Goal: Information Seeking & Learning: Learn about a topic

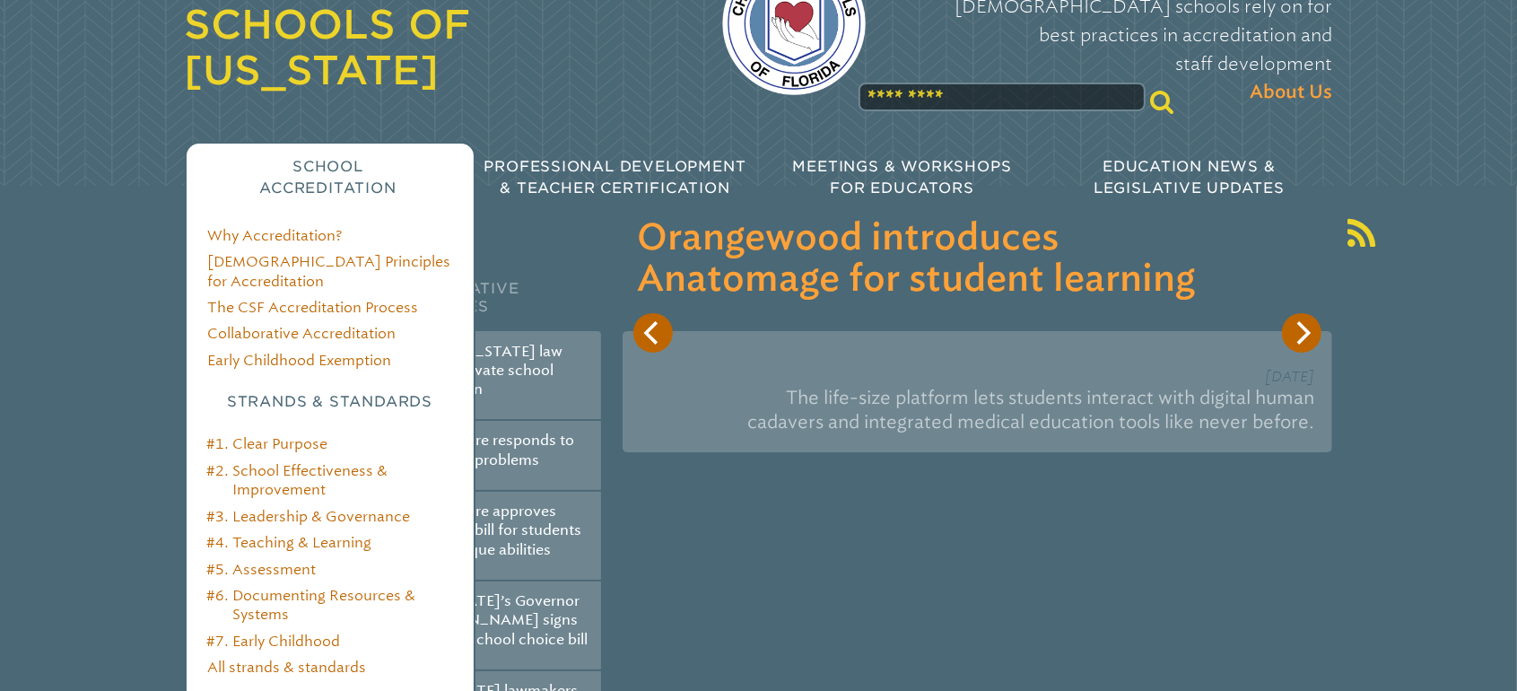
scroll to position [113, 0]
click at [284, 533] on link "#4. Teaching & Learning" at bounding box center [288, 541] width 165 height 17
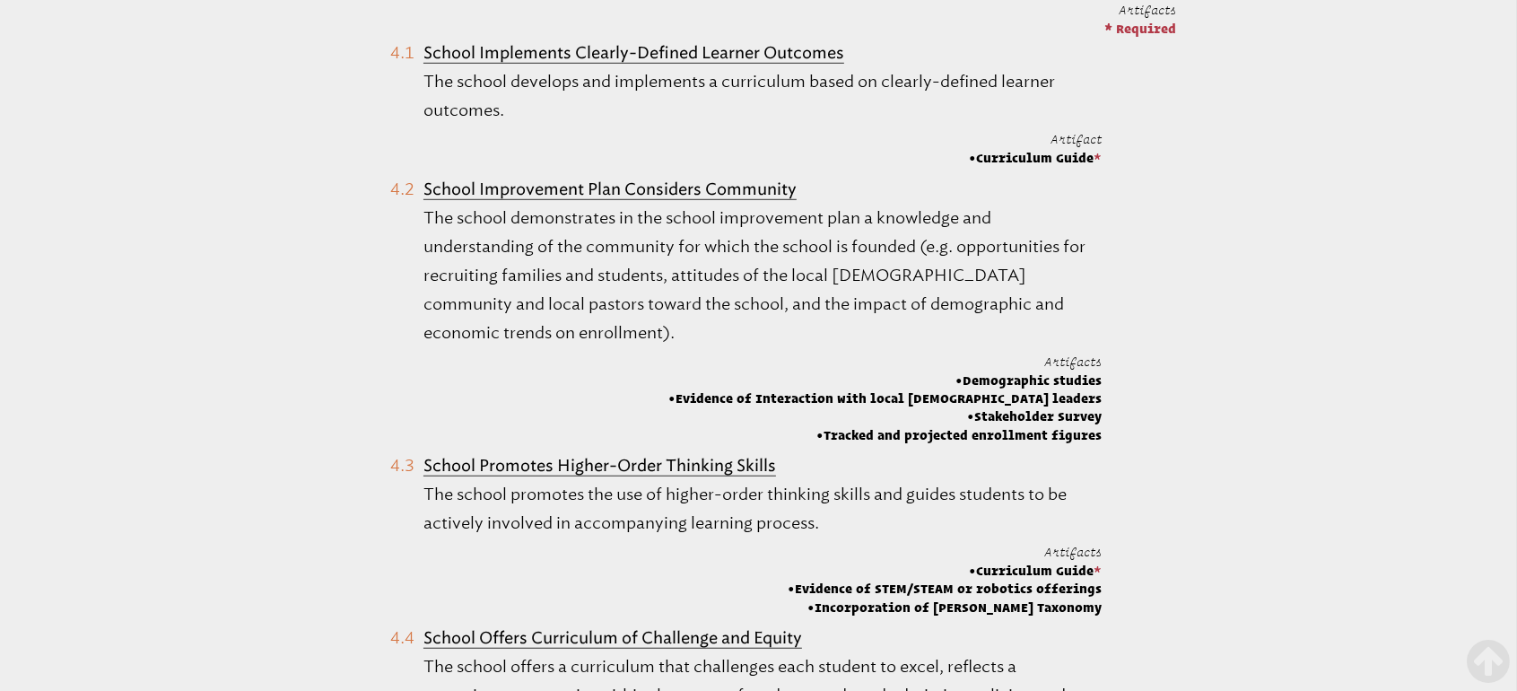
scroll to position [1092, 0]
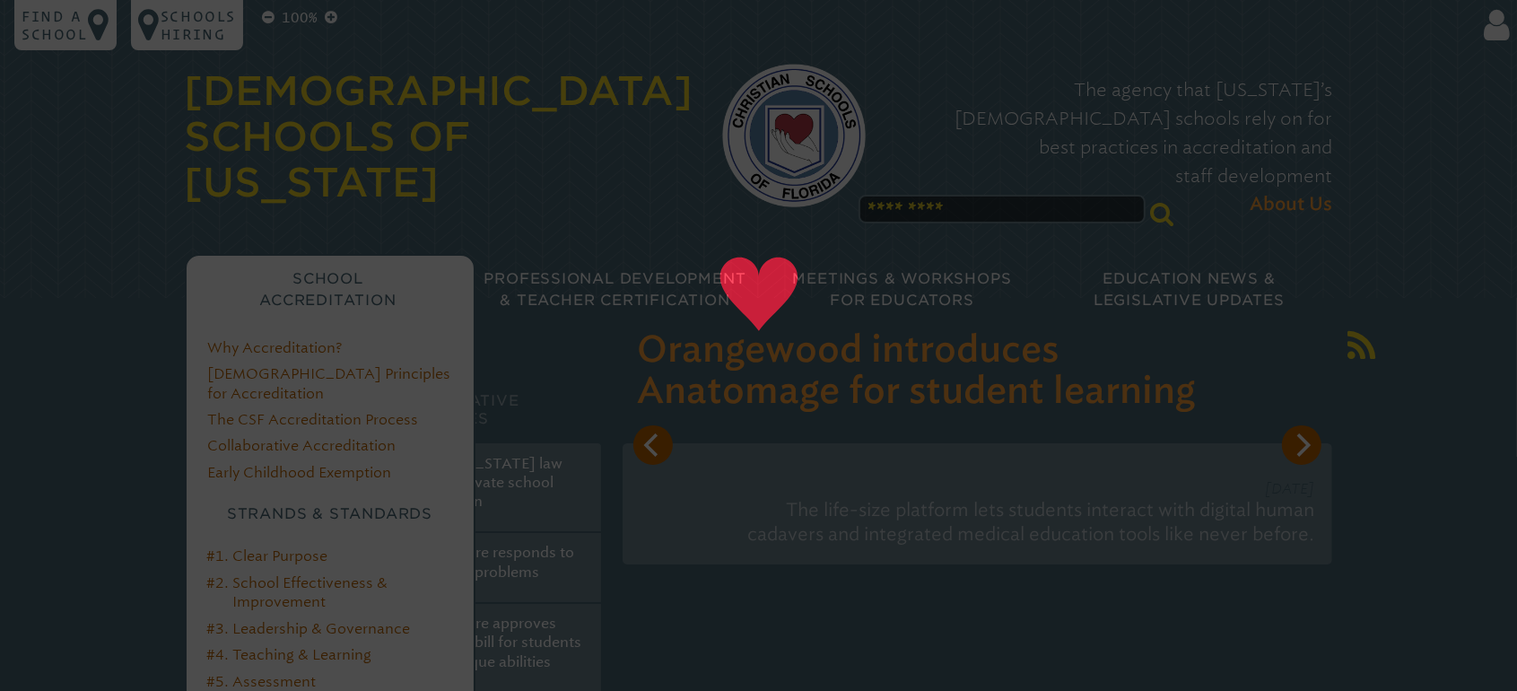
click at [354, 276] on div "School Accreditation" at bounding box center [328, 290] width 287 height 72
click at [301, 646] on link "#4. Teaching & Learning" at bounding box center [288, 654] width 165 height 17
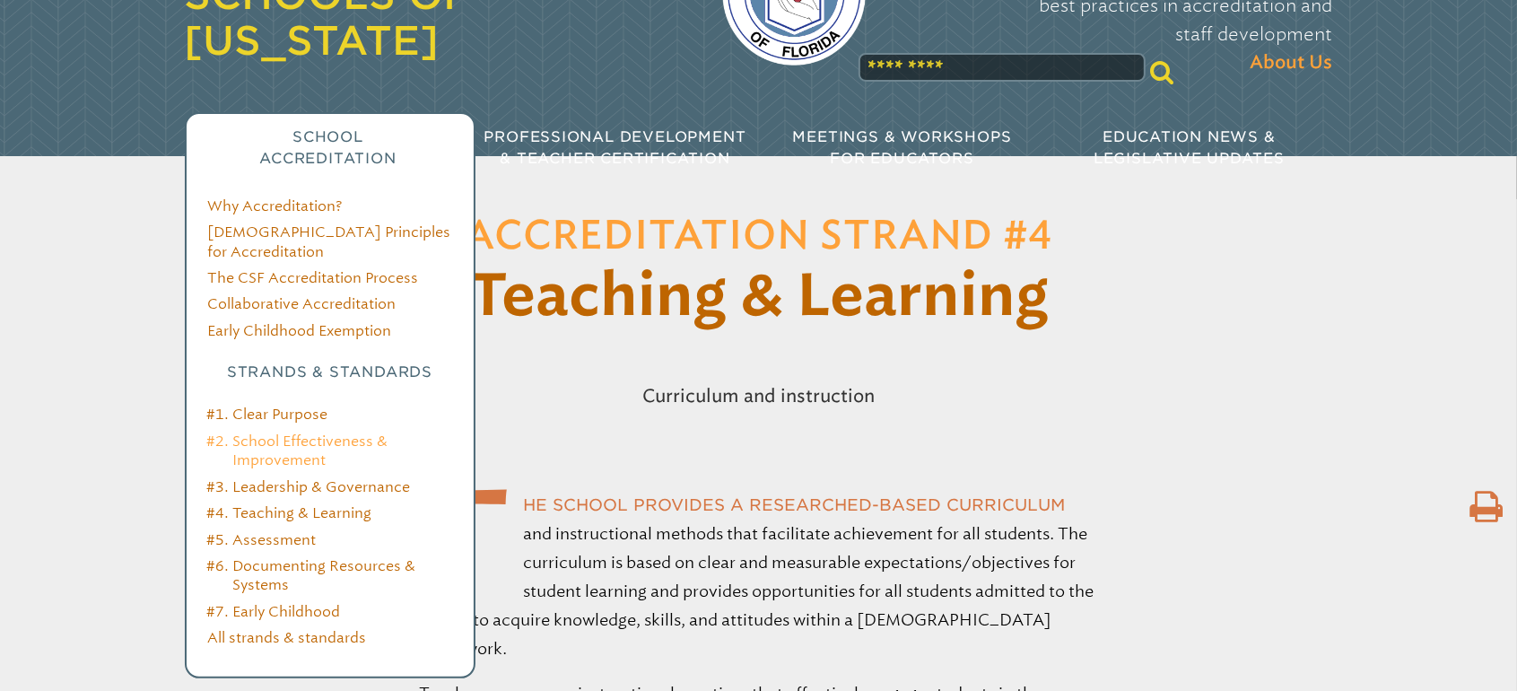
scroll to position [110, 0]
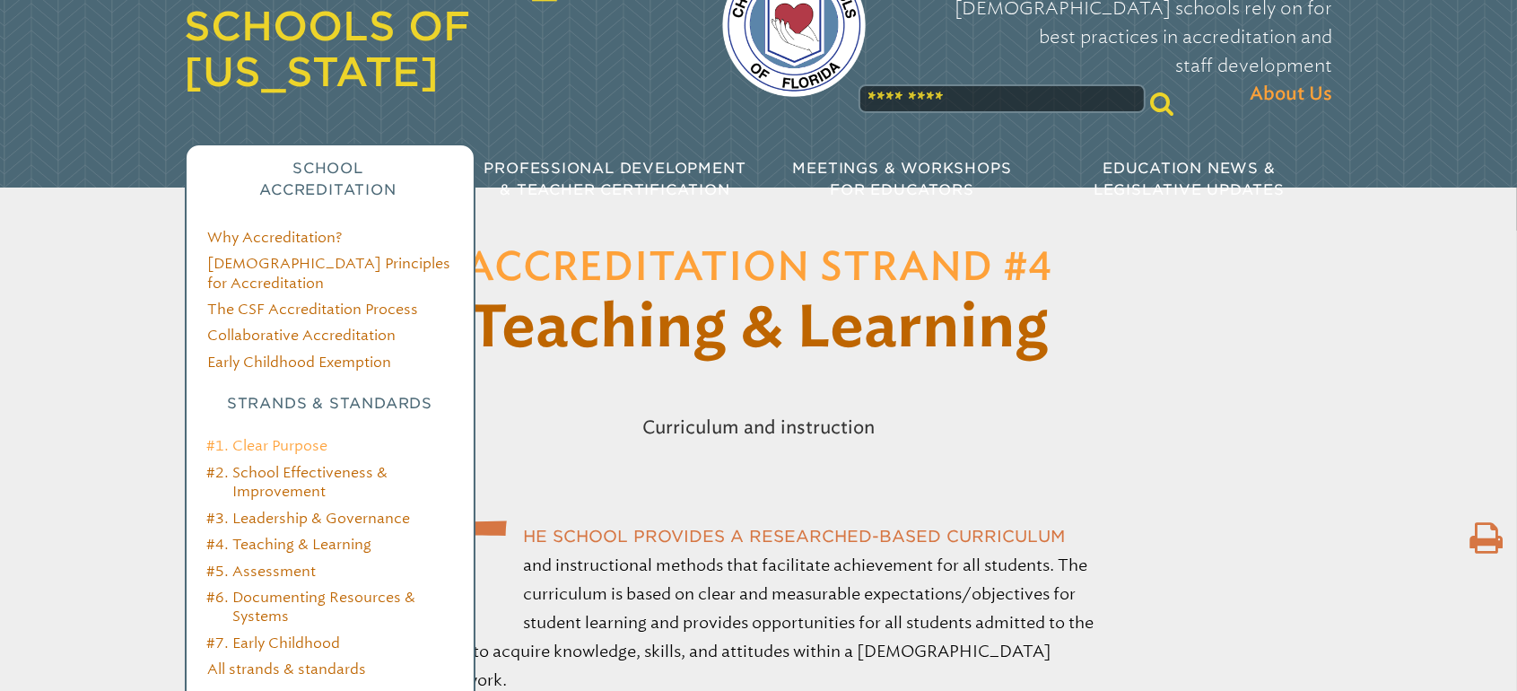
click at [301, 437] on link "#1. Clear Purpose" at bounding box center [266, 445] width 121 height 17
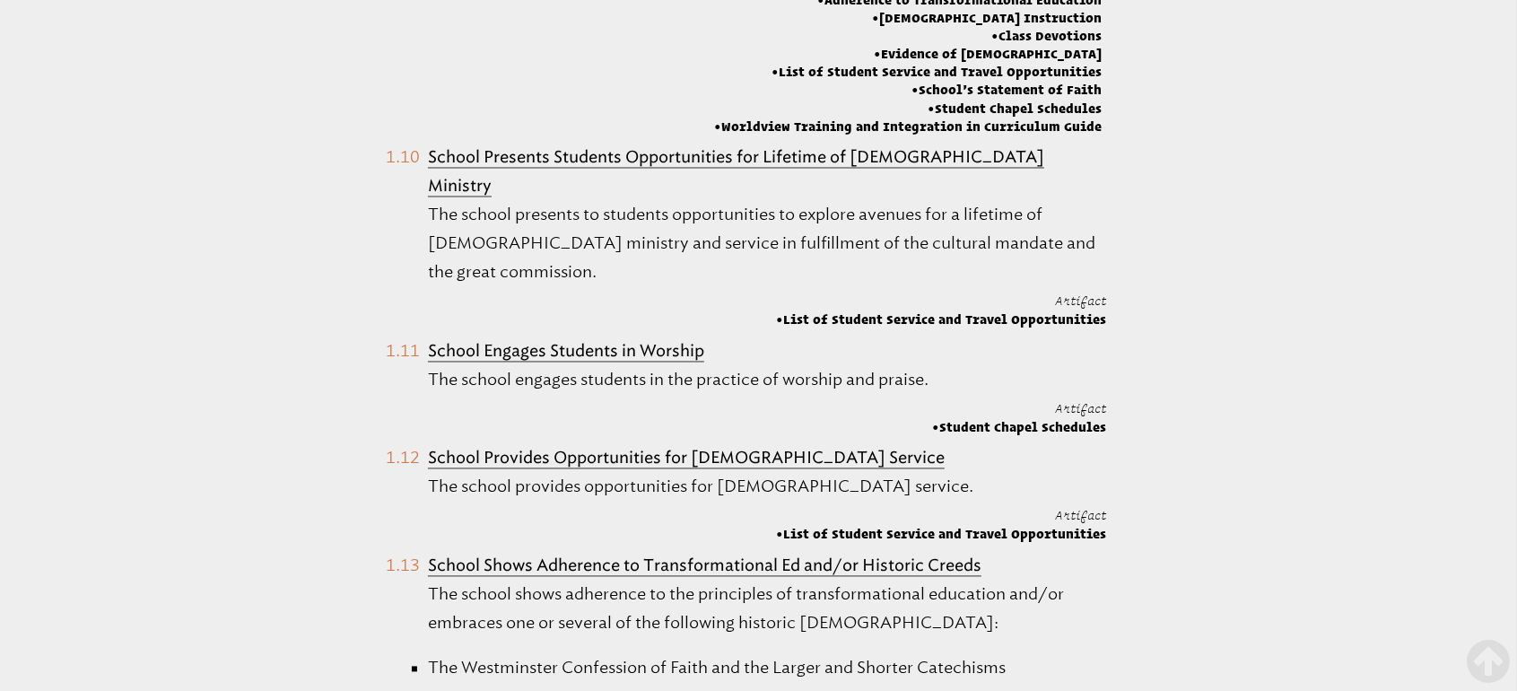
scroll to position [3007, 0]
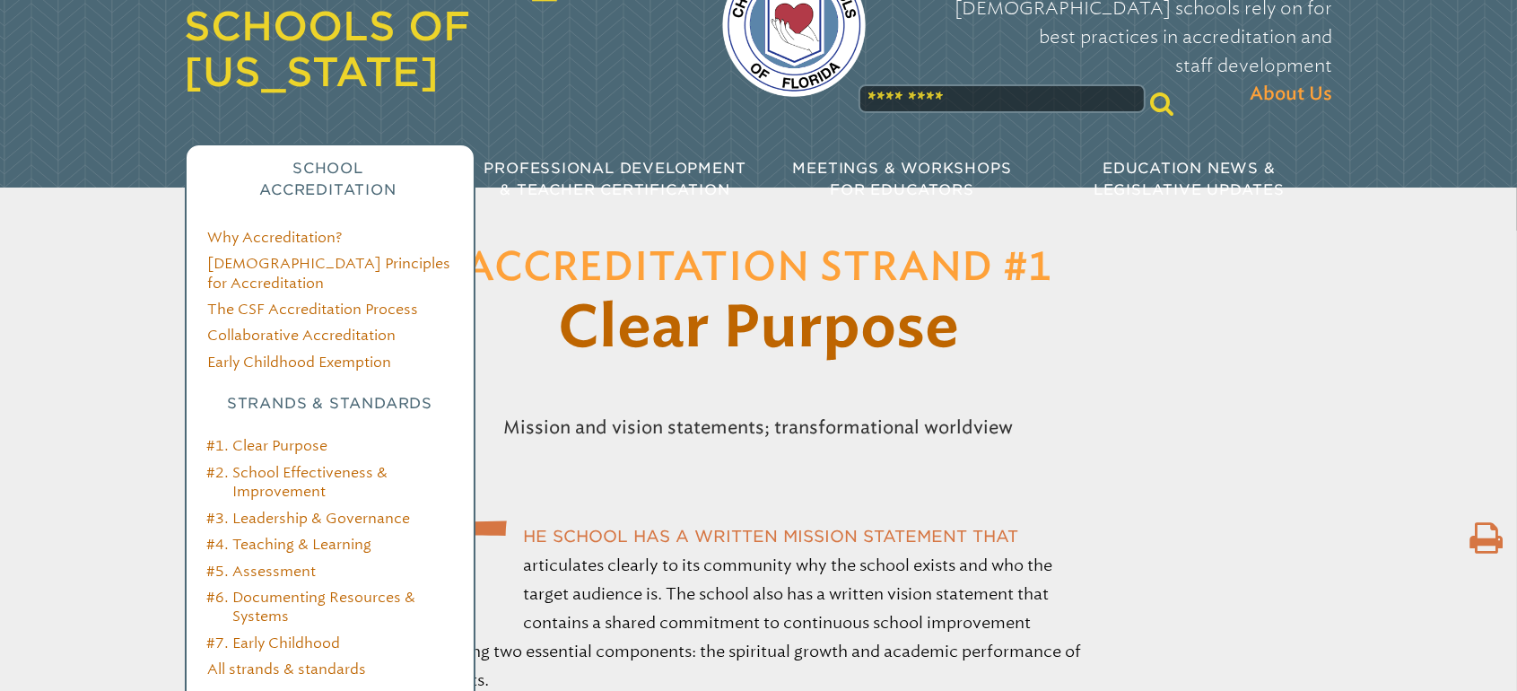
scroll to position [115, 0]
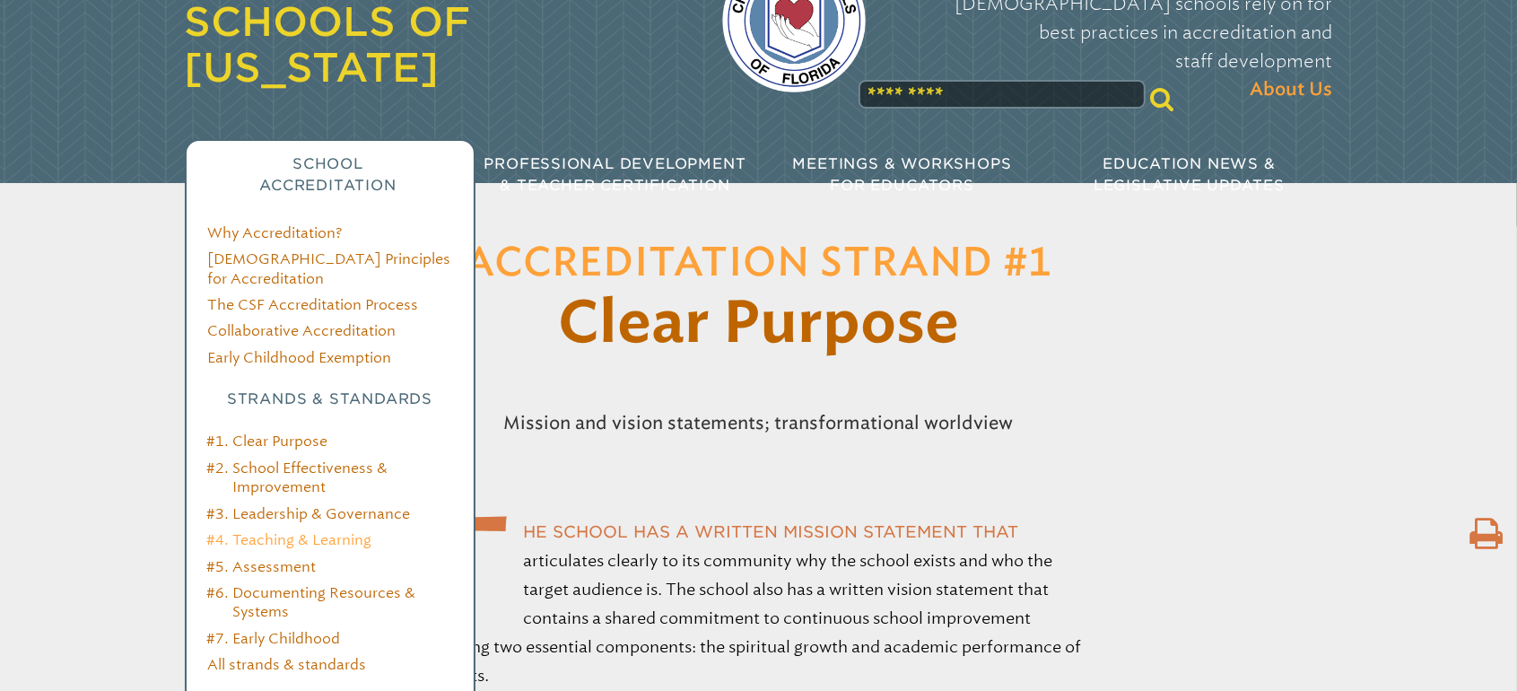
click at [296, 531] on link "#4. Teaching & Learning" at bounding box center [288, 539] width 165 height 17
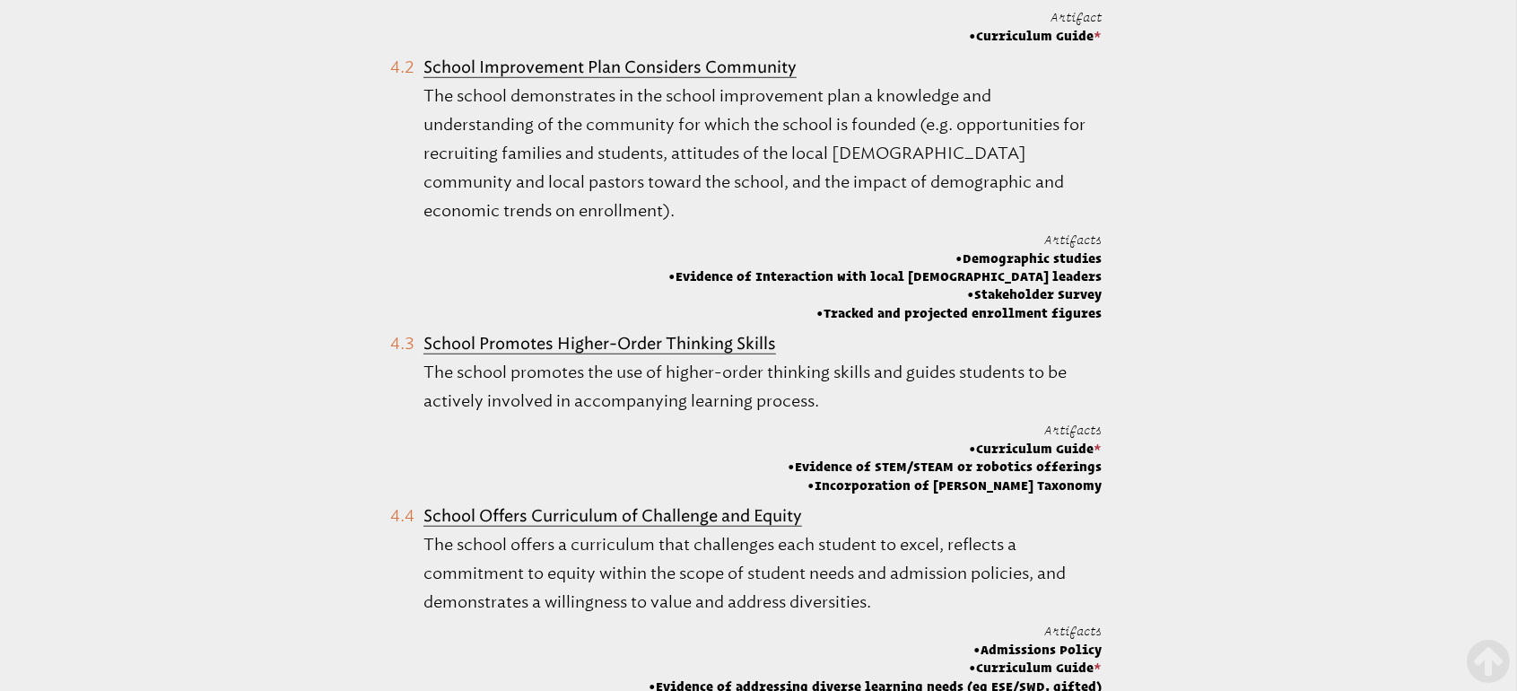
scroll to position [1218, 0]
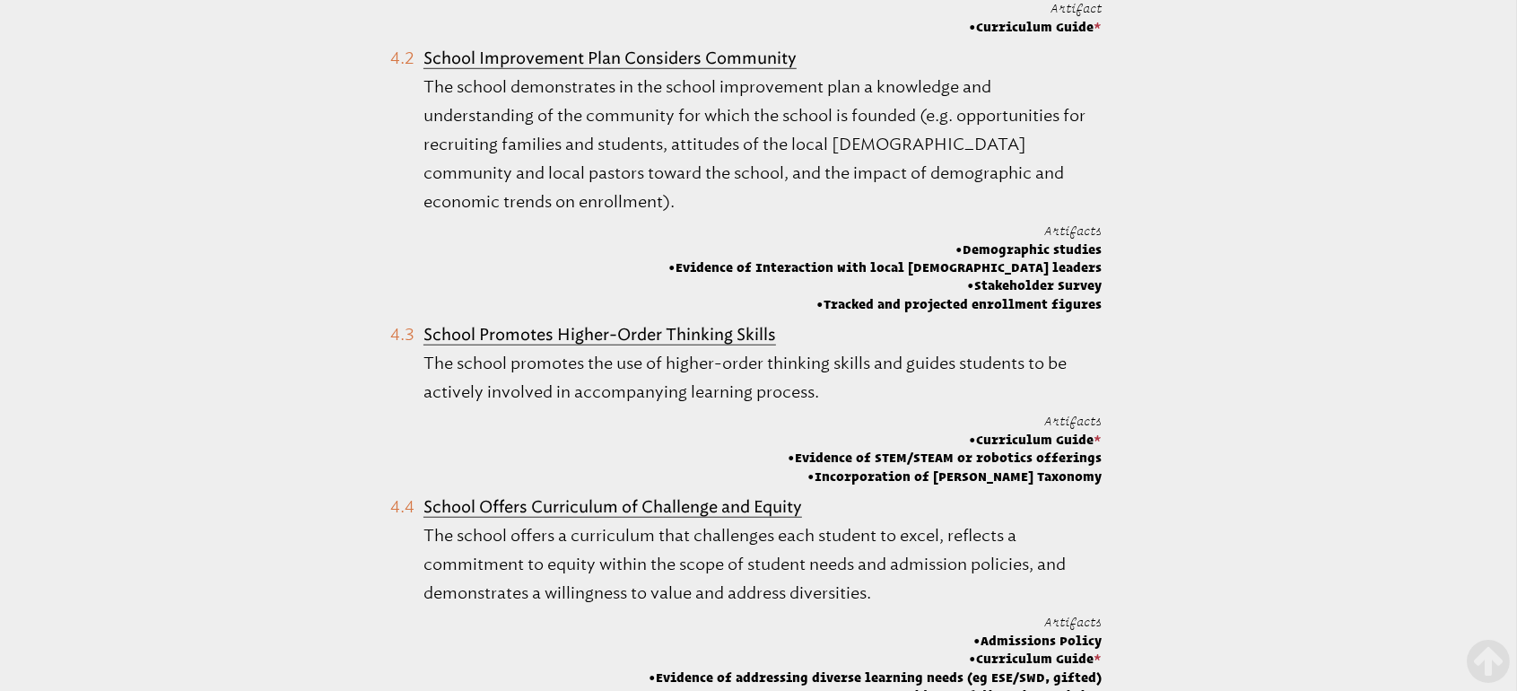
click at [930, 467] on span "Incorporation of [PERSON_NAME] Taxonomy" at bounding box center [945, 476] width 314 height 18
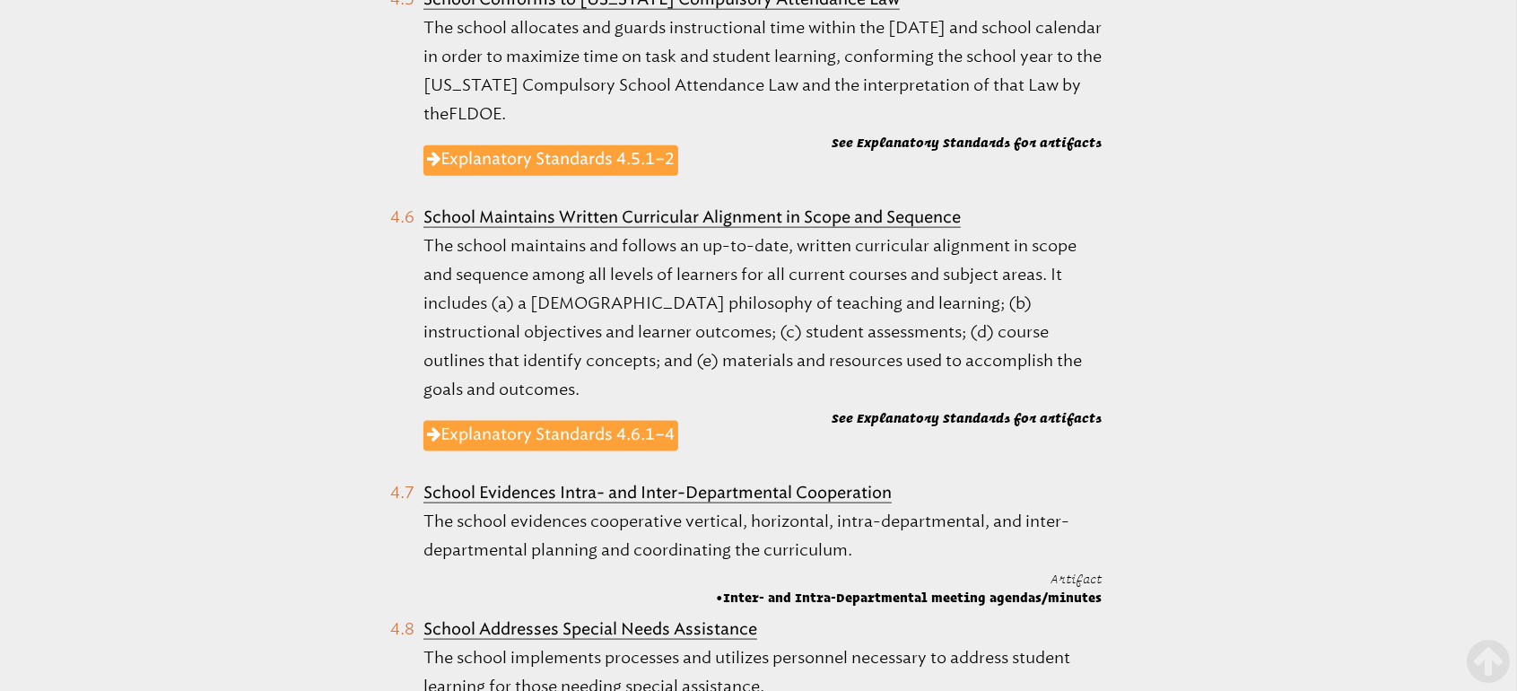
scroll to position [1952, 0]
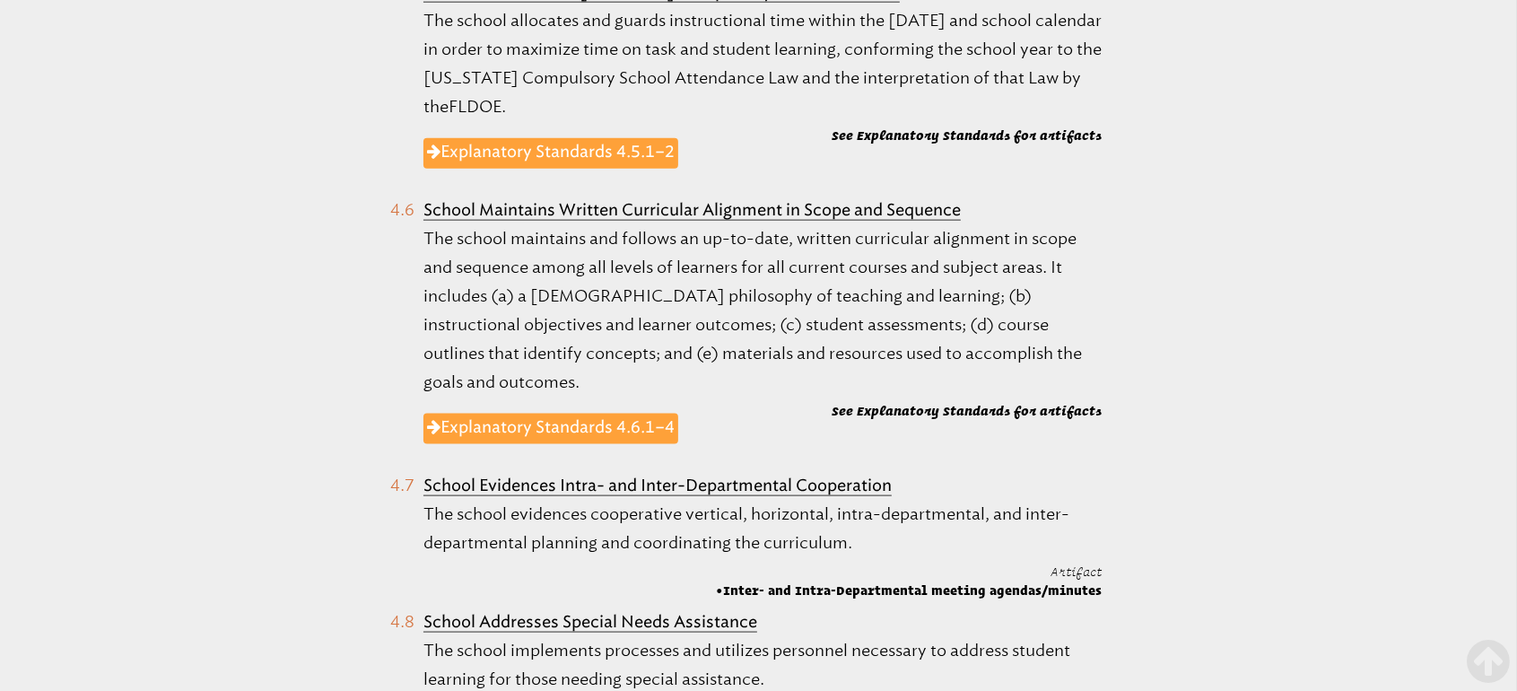
click at [767, 581] on span "Inter- and Intra-Departmental meeting agendas/minutes" at bounding box center [909, 590] width 386 height 18
click at [715, 476] on b "School Evidences Intra- and Inter-Departmental Cooperation" at bounding box center [657, 486] width 468 height 20
click at [935, 543] on ol "School Implements Clearly-Defined Learner Outcomes The school develops and impl…" at bounding box center [746, 625] width 861 height 2979
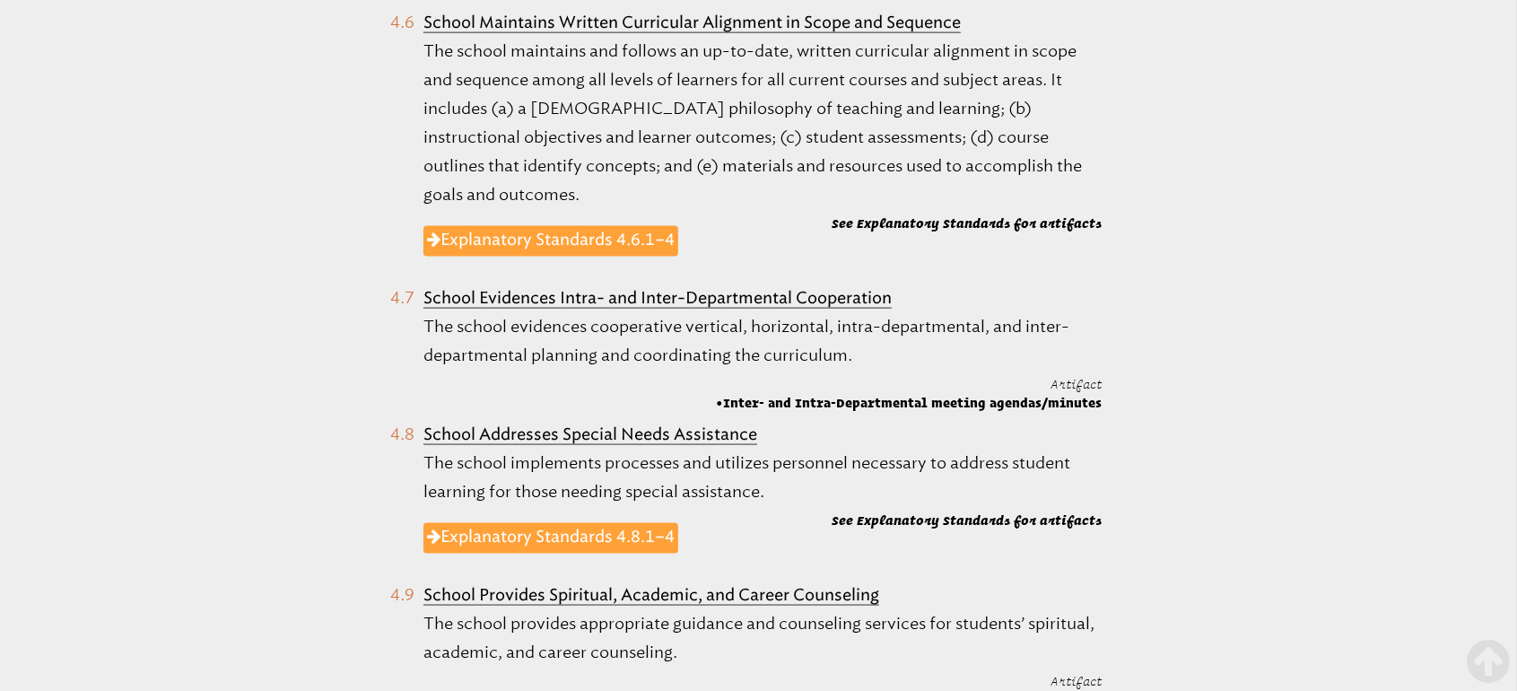
scroll to position [2136, 0]
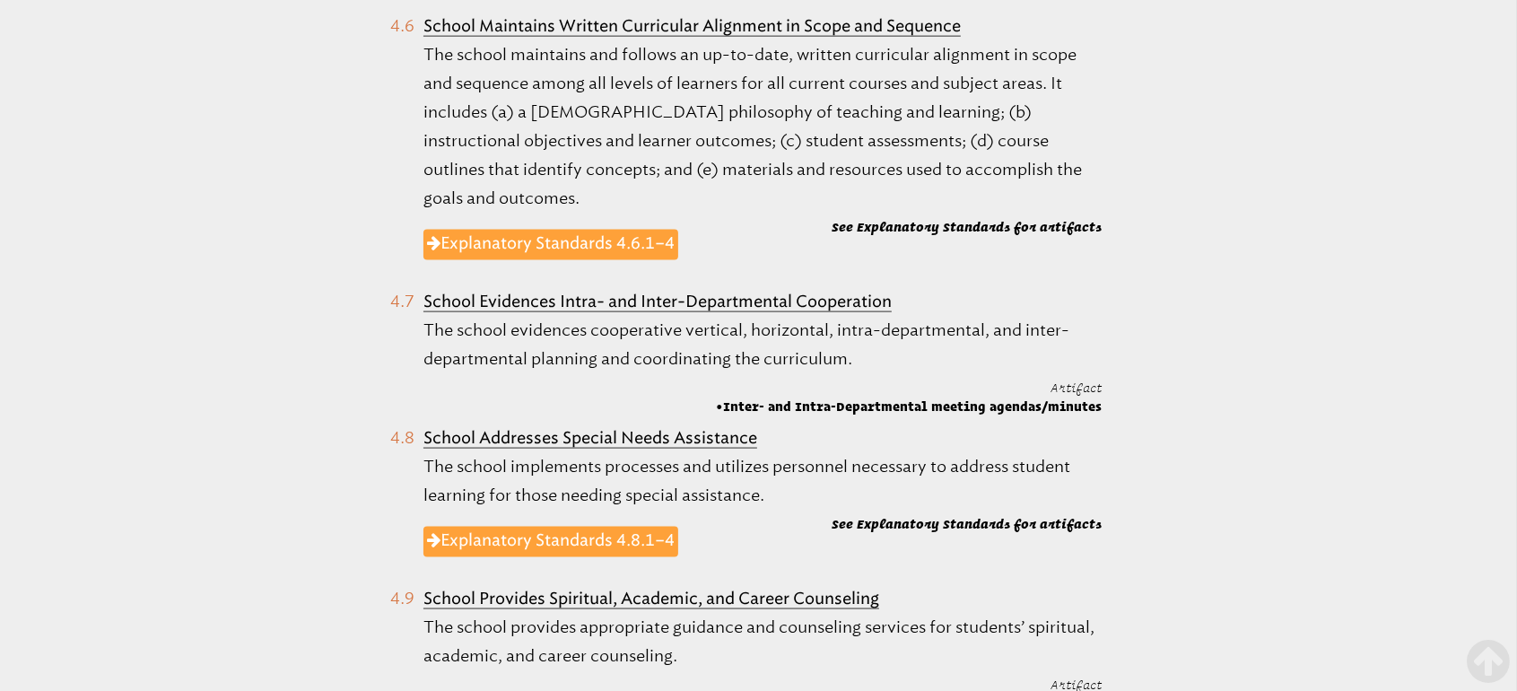
click at [805, 292] on b "School Evidences Intra- and Inter-Departmental Cooperation" at bounding box center [657, 302] width 468 height 20
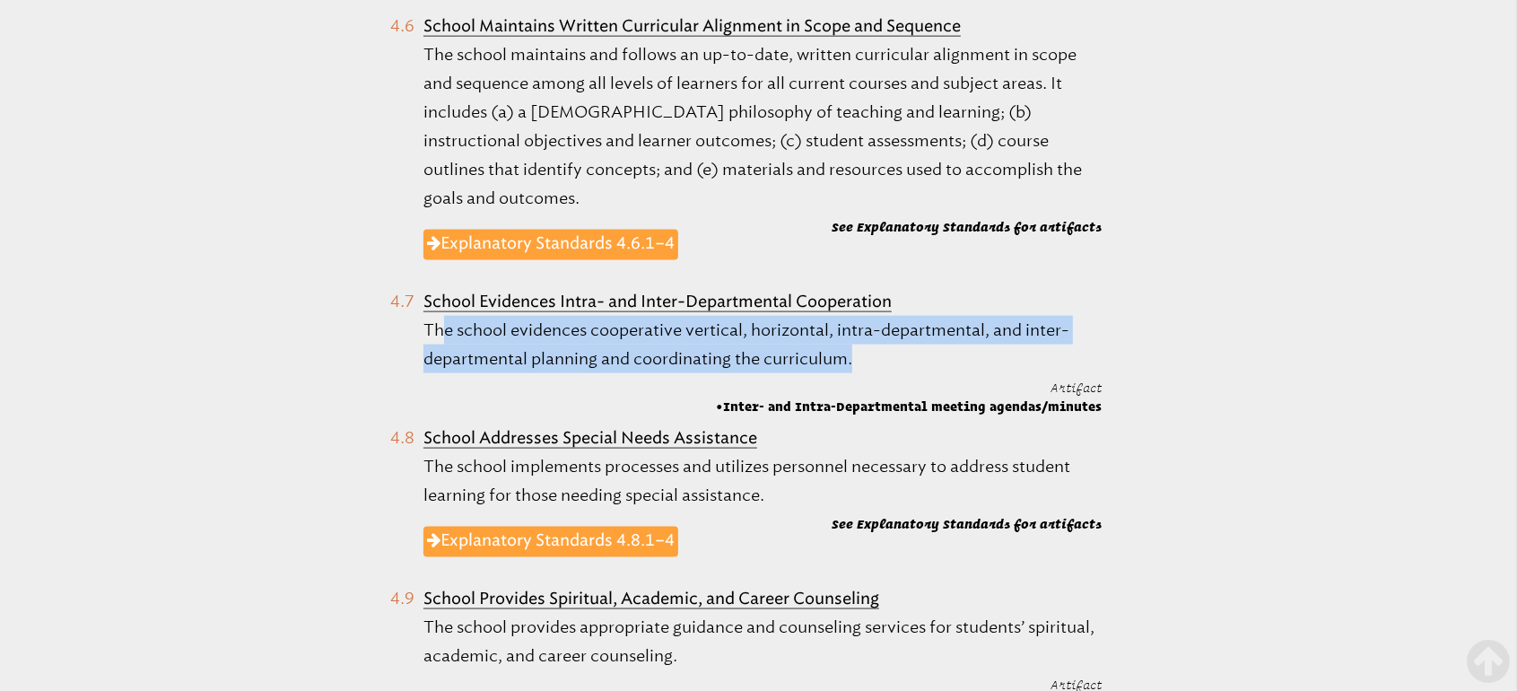
drag, startPoint x: 424, startPoint y: 270, endPoint x: 890, endPoint y: 322, distance: 468.5
click at [889, 322] on li "School Evidences Intra- and Inter-Departmental Cooperation The school evidences…" at bounding box center [745, 351] width 711 height 129
copy li "The school evidences cooperative vertical, horizontal, intra-departmental, and …"
click at [1246, 407] on ol "T he school provides a researched-based curriculum and instructional methods th…" at bounding box center [758, 235] width 1517 height 3510
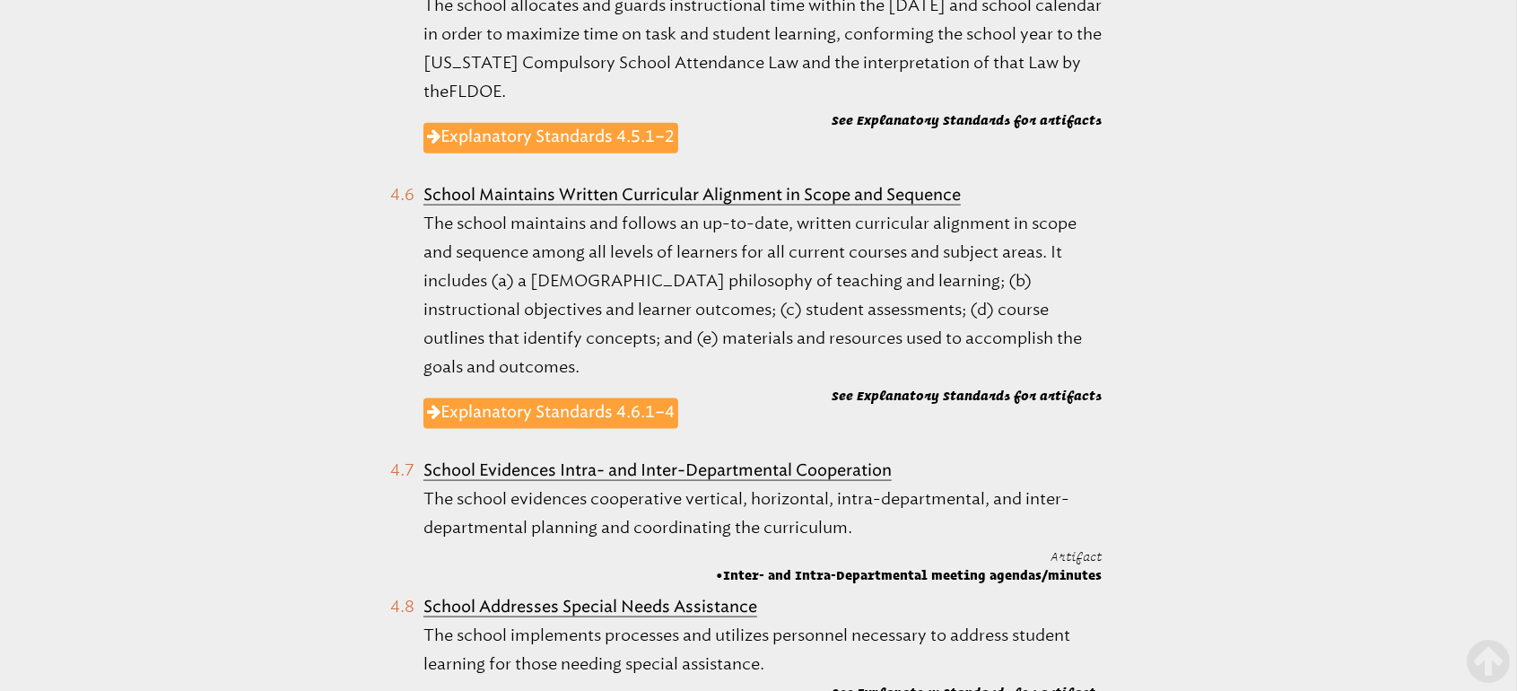
scroll to position [1969, 0]
